Goal: Navigation & Orientation: Find specific page/section

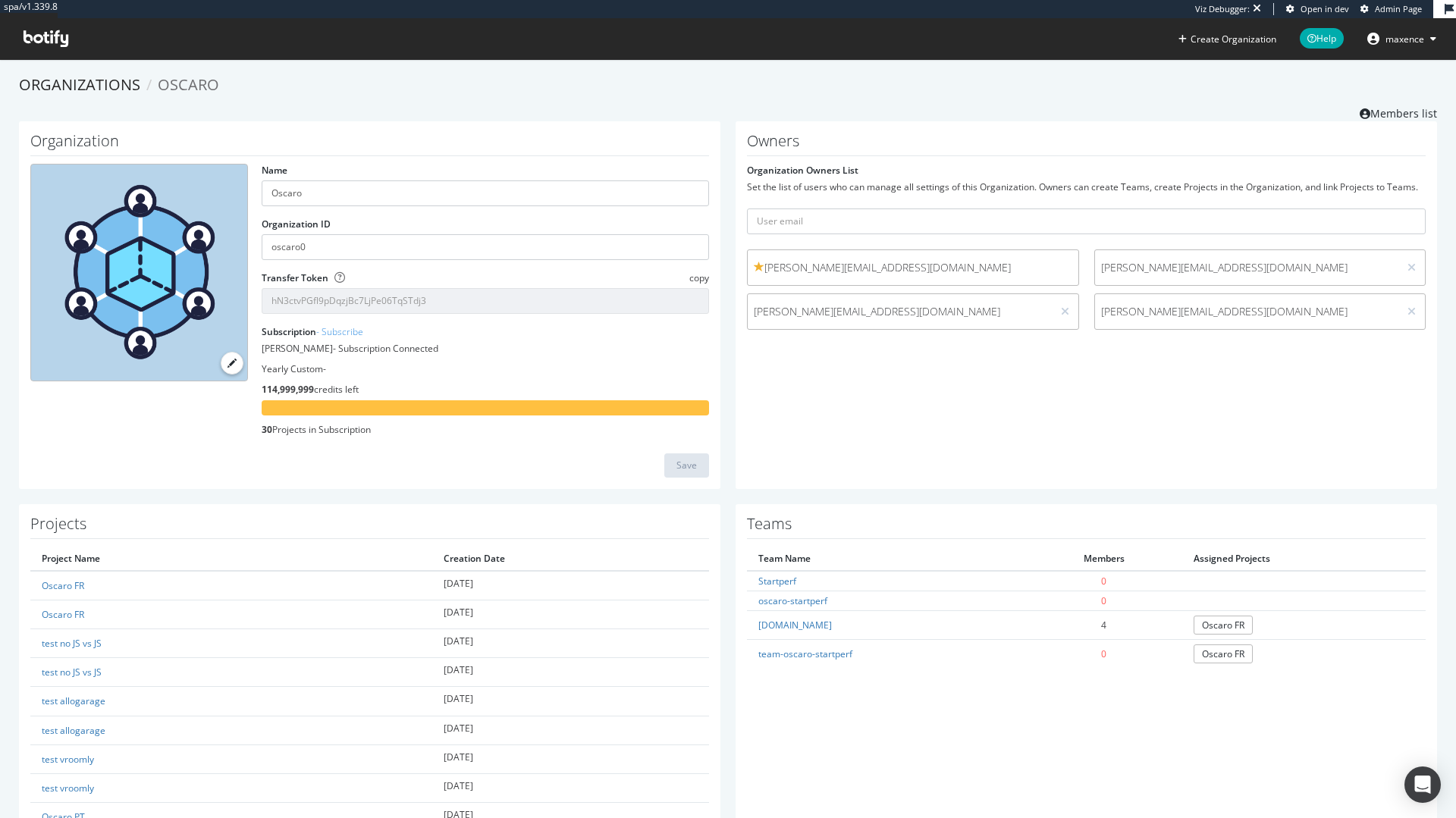
drag, startPoint x: 256, startPoint y: 326, endPoint x: 709, endPoint y: 433, distance: 465.5
click at [709, 433] on div "Name Oscaro Organization ID oscaro0 Transfer Token copy hN3ctvPGfl9pDqzjBc7LjPe…" at bounding box center [485, 306] width 462 height 283
click at [1103, 447] on div "Owners Organization Owners List Set the list of users who can manage all settin…" at bounding box center [1086, 305] width 702 height 368
click at [951, 408] on div "Owners Organization Owners List Set the list of users who can manage all settin…" at bounding box center [1086, 305] width 702 height 368
drag, startPoint x: 262, startPoint y: 332, endPoint x: 503, endPoint y: 425, distance: 258.3
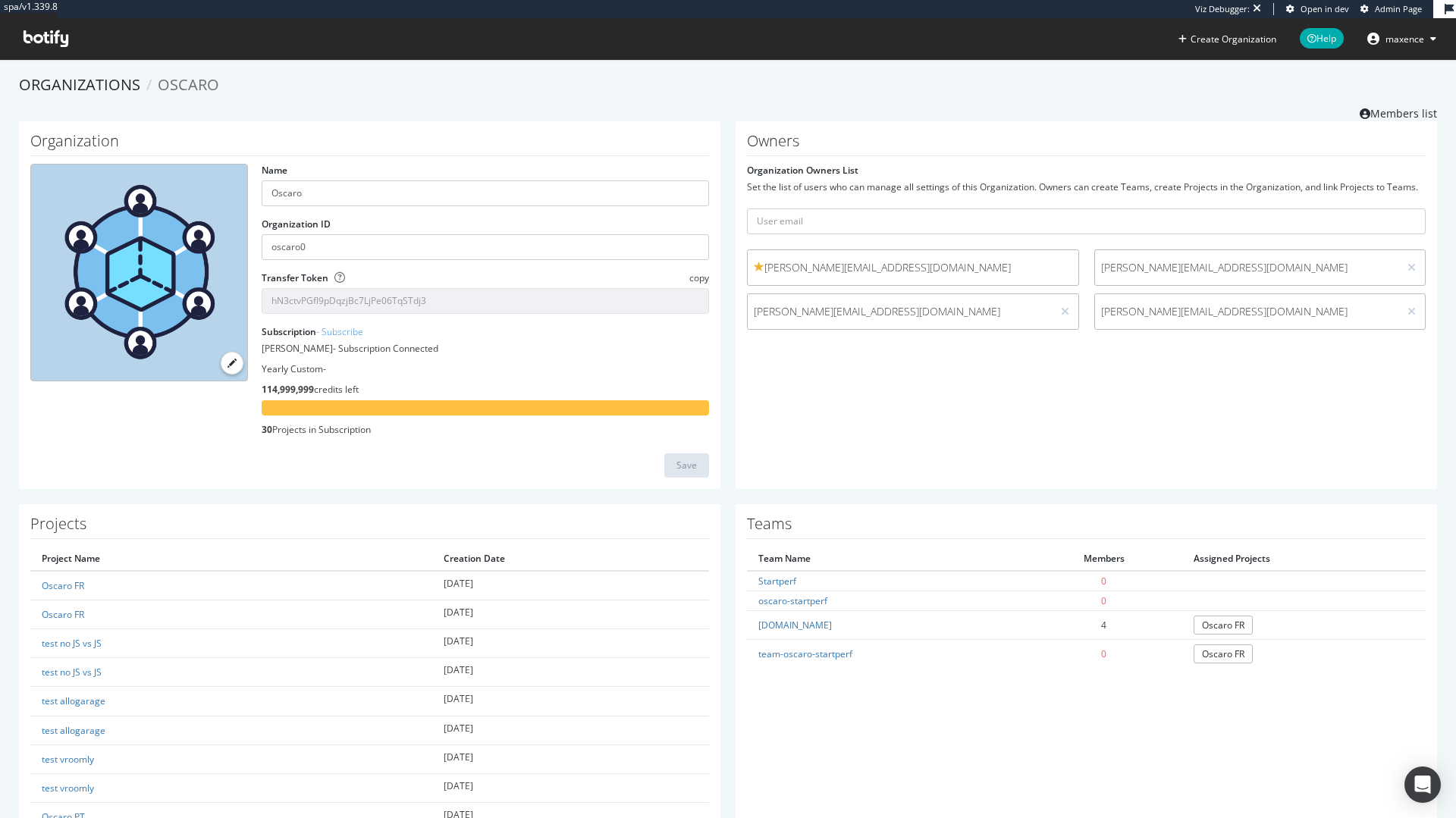
click at [505, 425] on div "Subscription - Subscribe [PERSON_NAME] - Subscription Connected Yearly Custom -…" at bounding box center [486, 380] width 448 height 111
drag, startPoint x: 424, startPoint y: 431, endPoint x: 257, endPoint y: 338, distance: 191.1
click at [257, 338] on div "Name Oscaro Organization ID oscaro0 Transfer Token copy hN3ctvPGfl9pDqzjBc7LjPe…" at bounding box center [485, 306] width 462 height 283
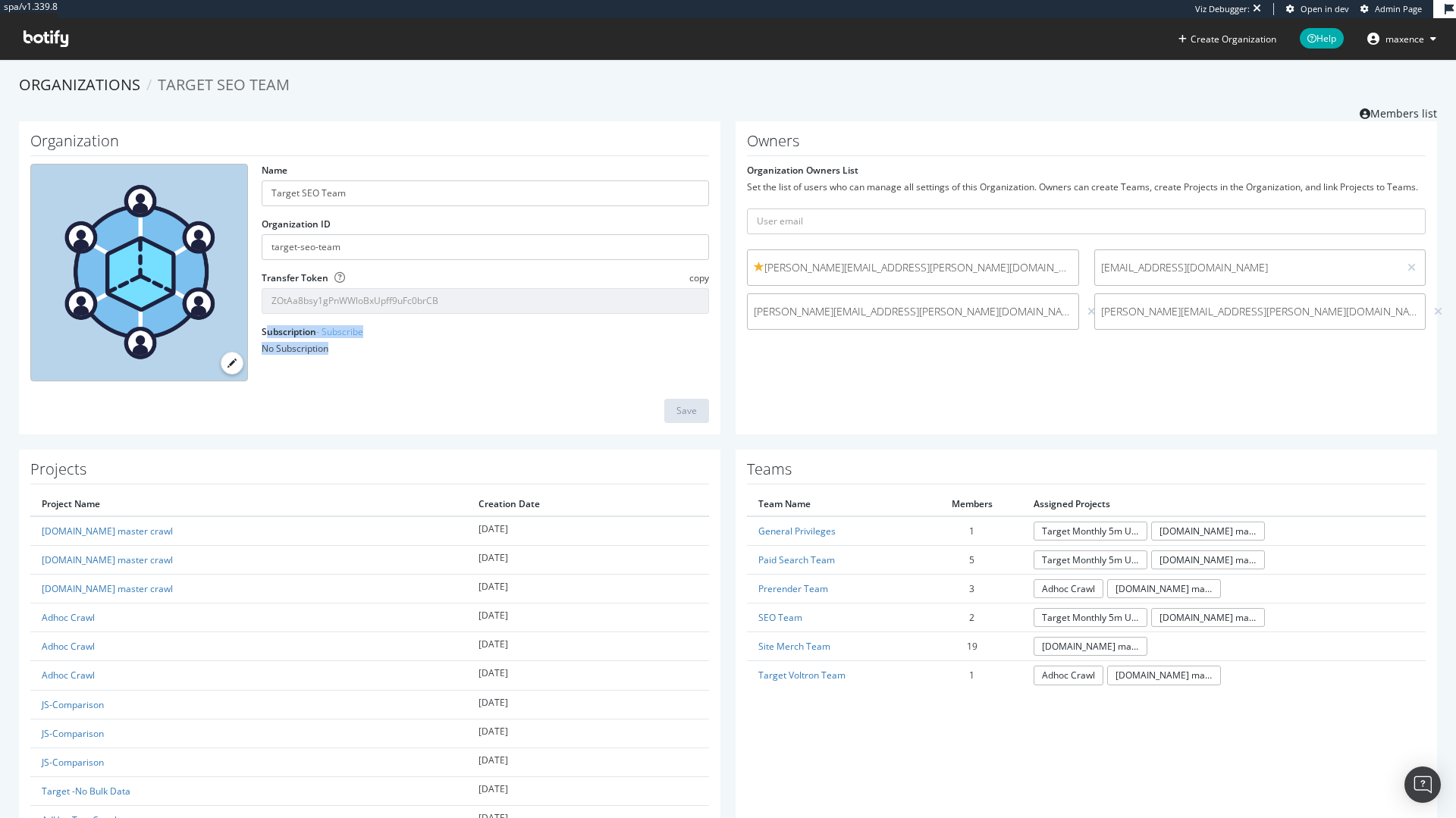
drag, startPoint x: 267, startPoint y: 333, endPoint x: 467, endPoint y: 366, distance: 202.7
click at [459, 365] on div "Name Target SEO Team Organization ID target-seo-team Transfer Token copy ZOtAa8…" at bounding box center [485, 265] width 462 height 203
click at [469, 385] on div "Name Target SEO Team Organization ID target-seo-team Transfer Token copy ZOtAa8…" at bounding box center [369, 278] width 694 height 229
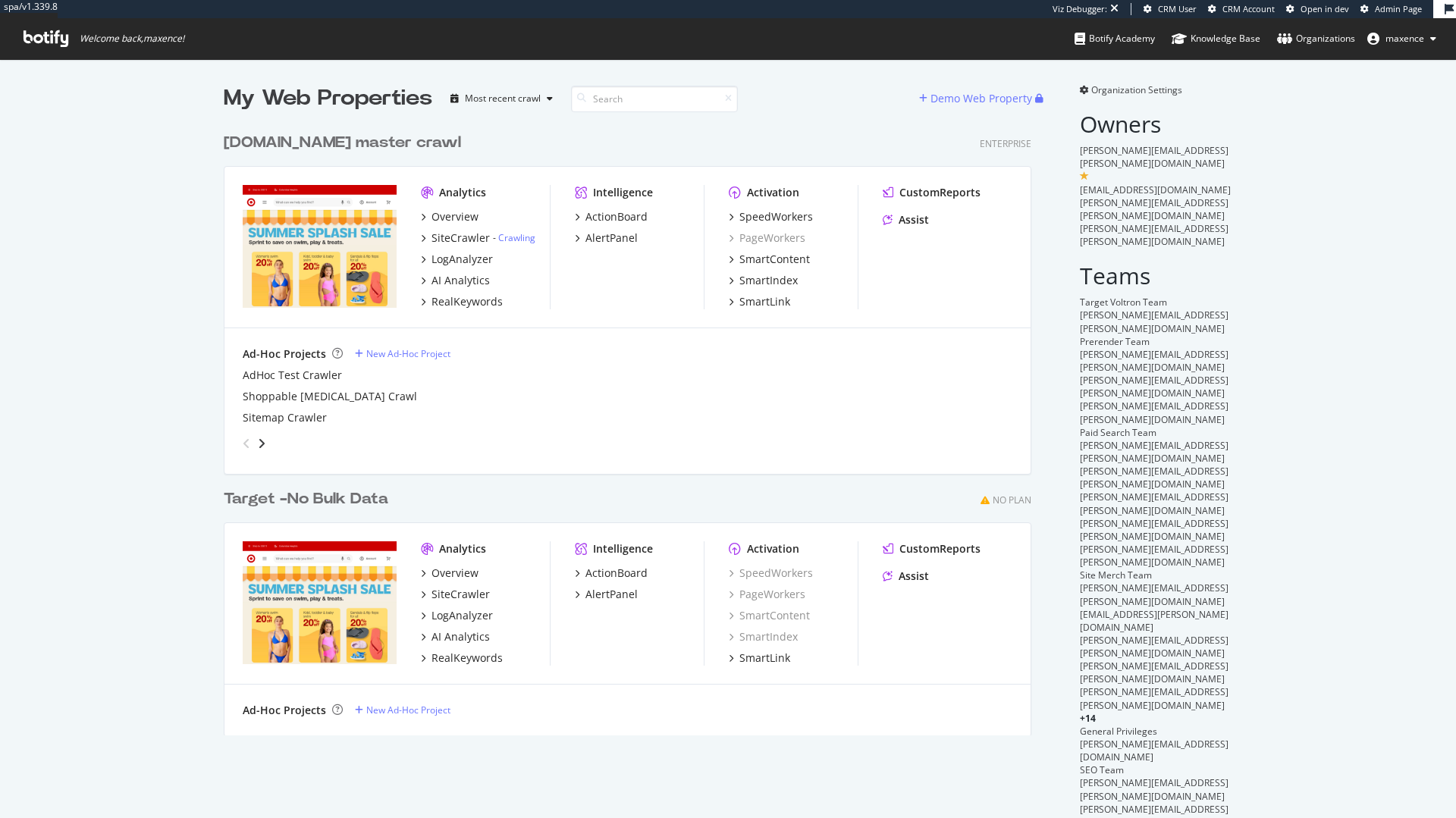
scroll to position [610, 808]
click at [1101, 90] on span "Organization Settings" at bounding box center [1136, 90] width 91 height 13
click at [1235, 4] on span "CRM Account" at bounding box center [1249, 9] width 53 height 11
